Goal: Check status: Check status

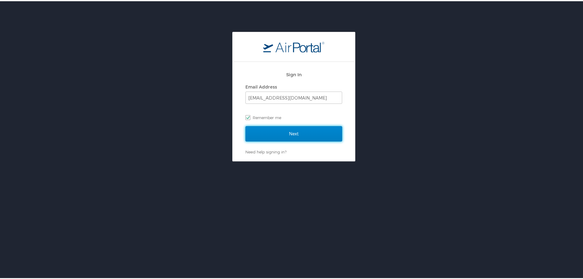
click at [269, 136] on input "Next" at bounding box center [294, 132] width 97 height 15
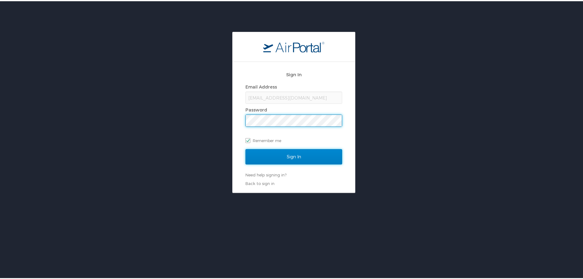
click at [265, 160] on input "Sign In" at bounding box center [294, 155] width 97 height 15
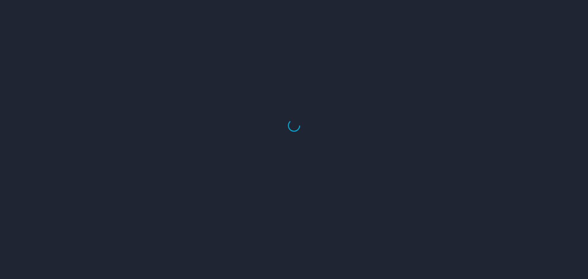
select select "US"
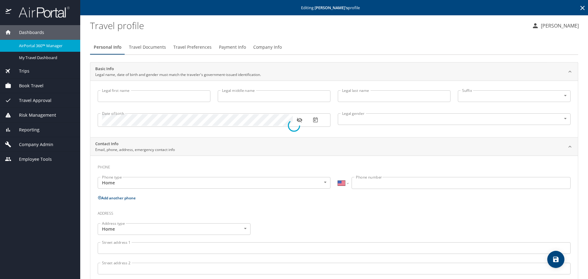
type input "Erinne"
type input "Ayanna"
type input "Graham"
type input "Female"
select select "US"
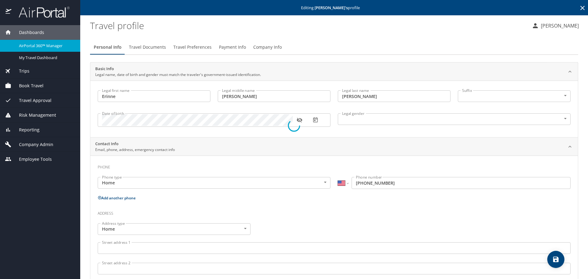
select select "US"
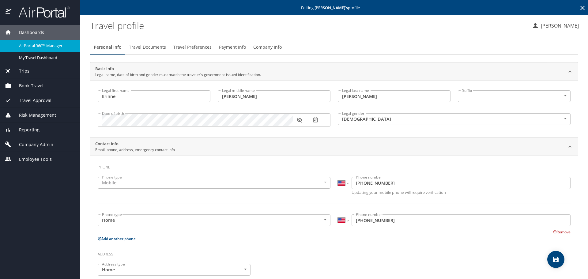
click at [31, 87] on span "Book Travel" at bounding box center [27, 85] width 32 height 7
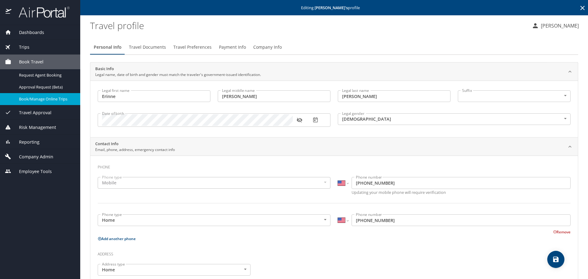
click at [35, 99] on span "Book/Manage Online Trips" at bounding box center [46, 99] width 54 height 6
click at [35, 46] on div "Trips" at bounding box center [40, 47] width 70 height 7
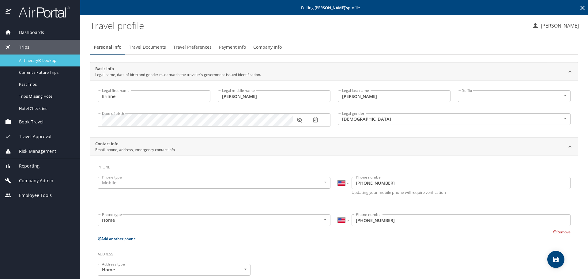
click at [33, 60] on span "Airtinerary® Lookup" at bounding box center [46, 61] width 54 height 6
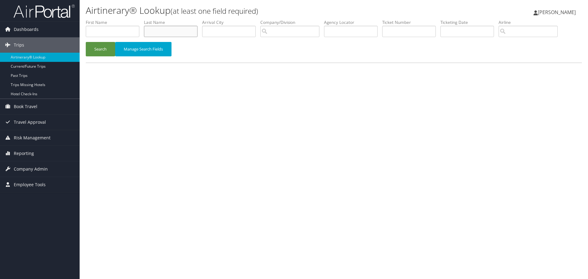
click at [167, 31] on input "text" at bounding box center [171, 31] width 54 height 11
type input "klyde"
click at [102, 51] on button "Search" at bounding box center [100, 49] width 29 height 14
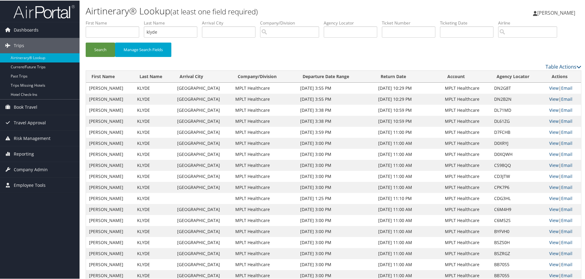
click at [550, 98] on link "View" at bounding box center [554, 99] width 9 height 6
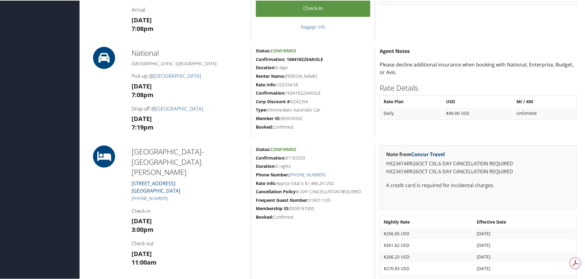
scroll to position [306, 0]
